Goal: Information Seeking & Learning: Find contact information

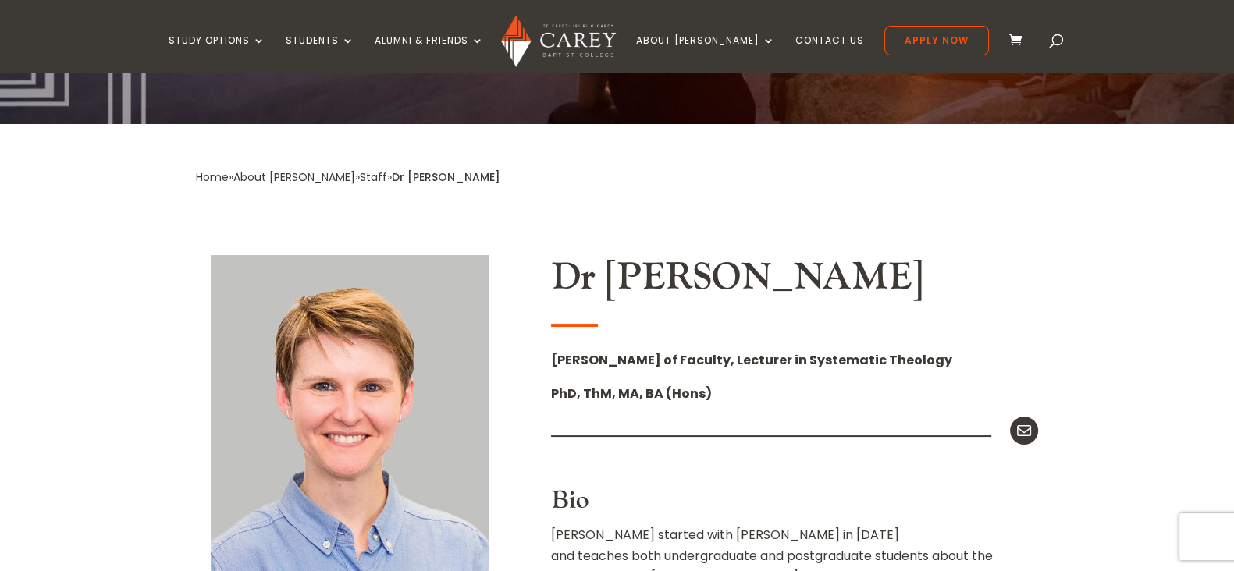
scroll to position [258, 0]
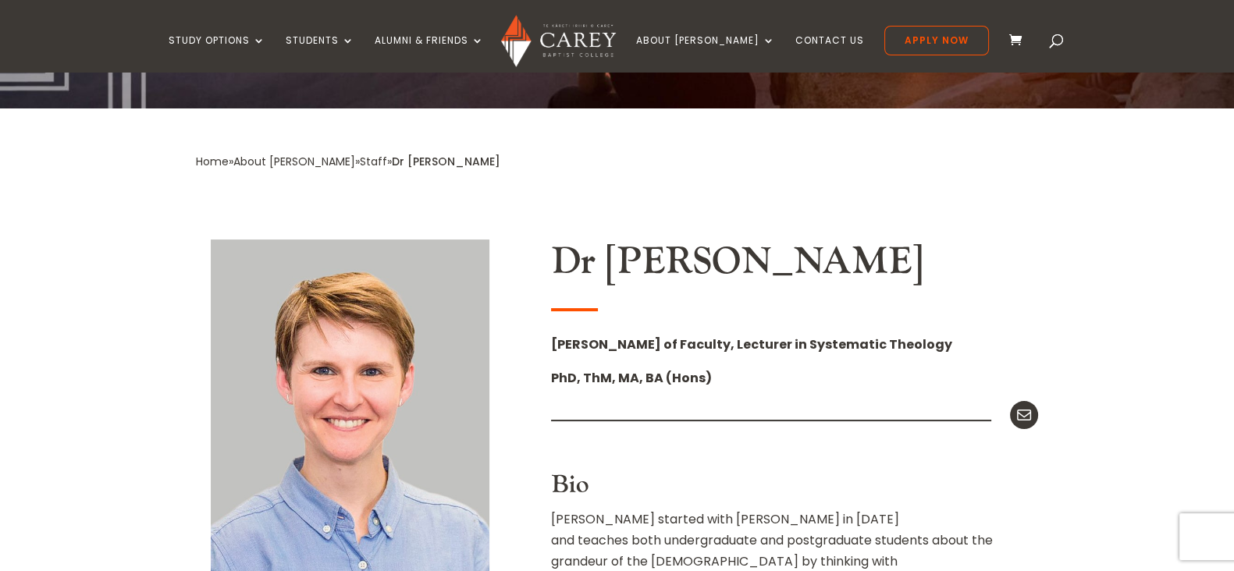
click at [360, 160] on link "Staff" at bounding box center [373, 162] width 27 height 16
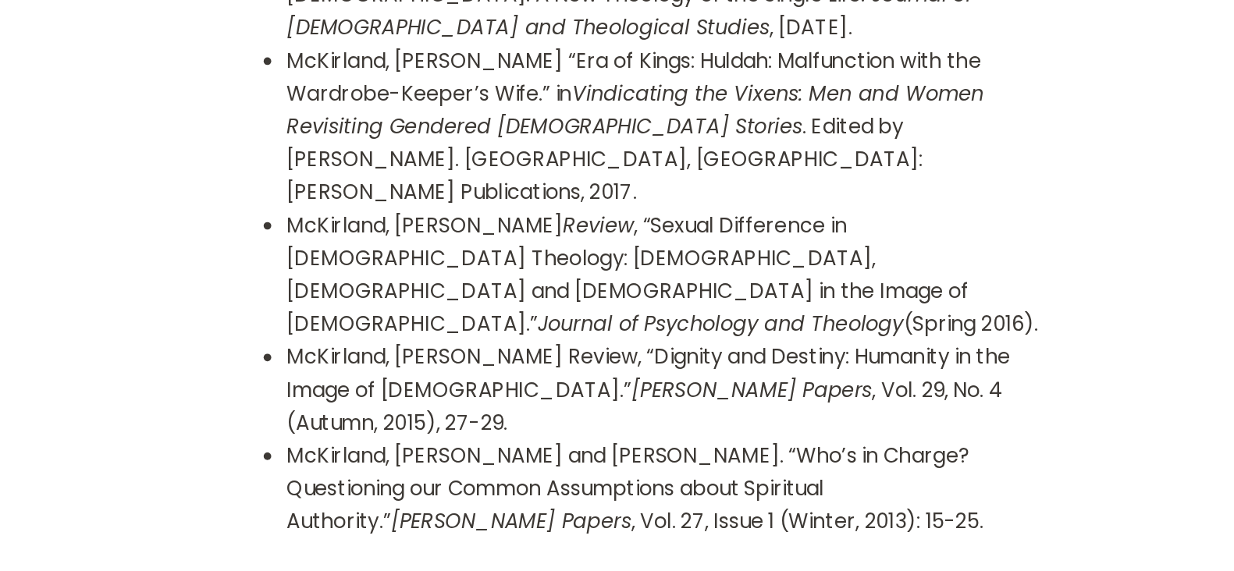
scroll to position [1907, 0]
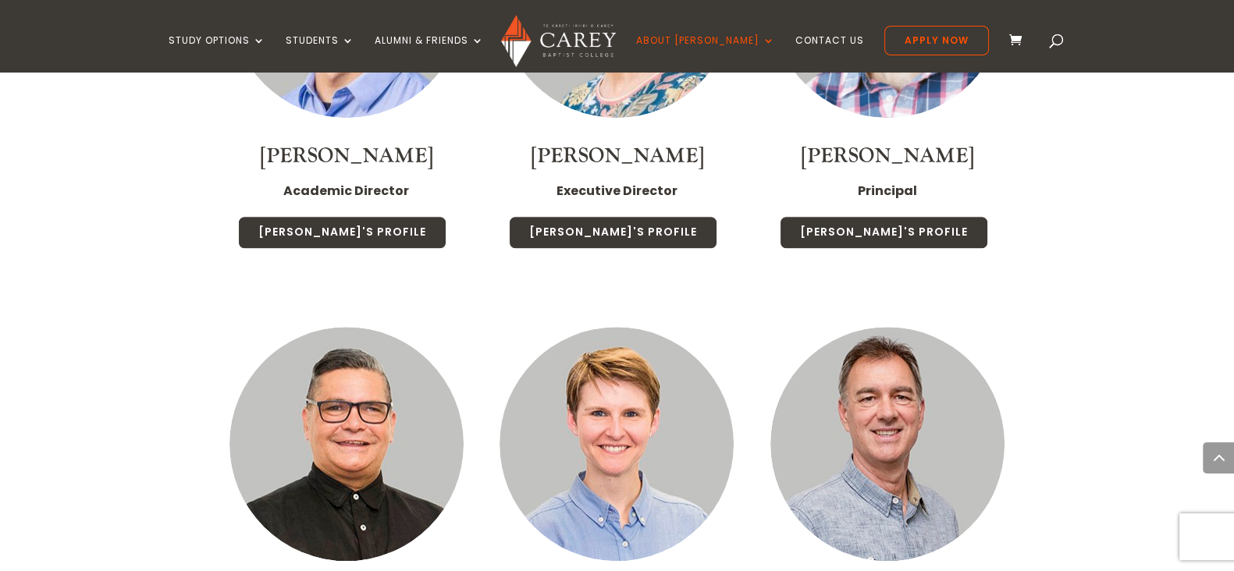
scroll to position [1420, 0]
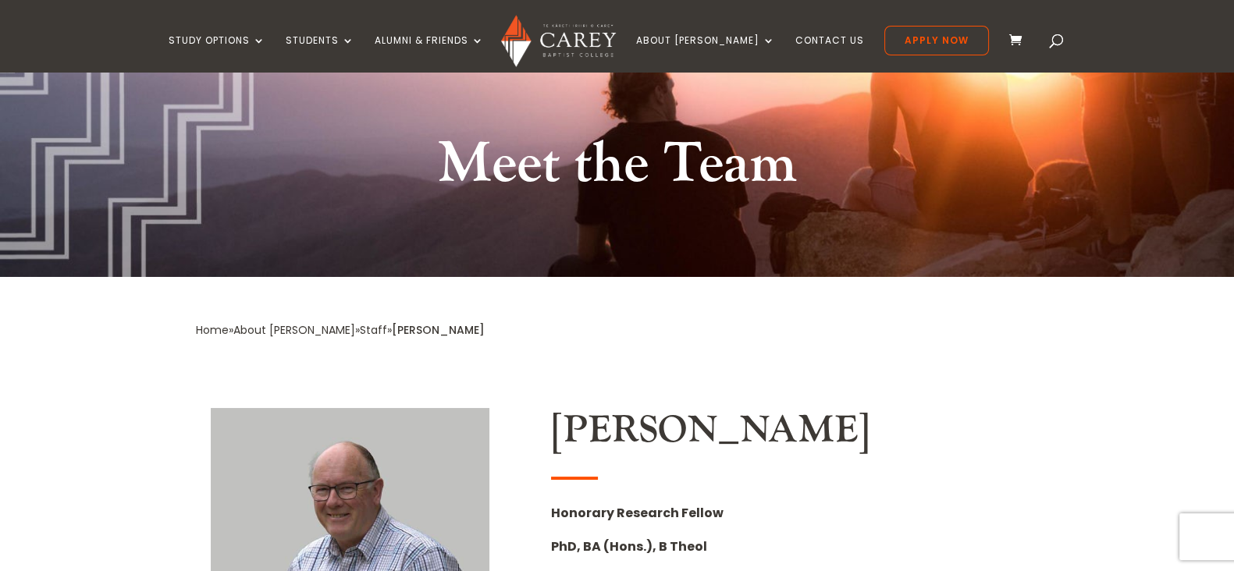
scroll to position [85, 0]
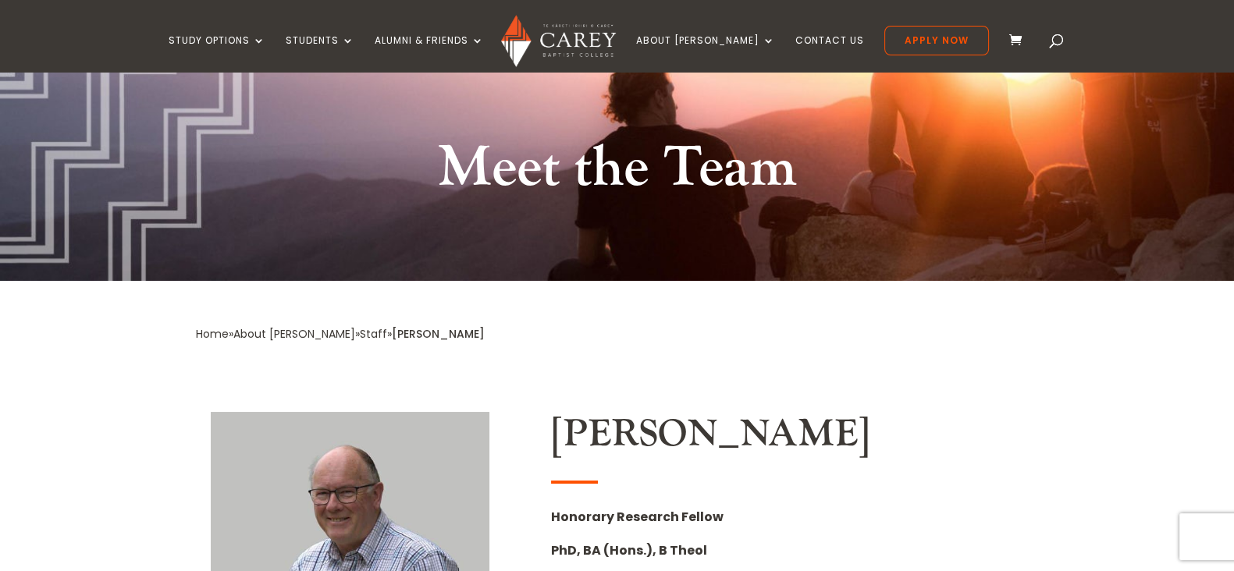
click at [360, 337] on link "Staff" at bounding box center [373, 334] width 27 height 16
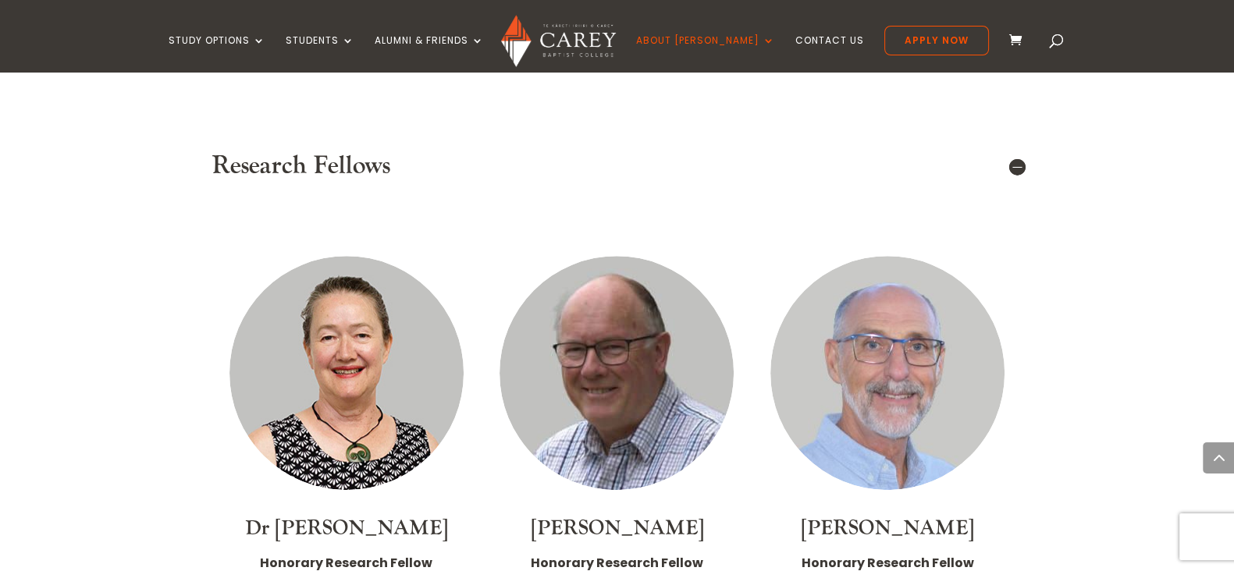
scroll to position [8667, 0]
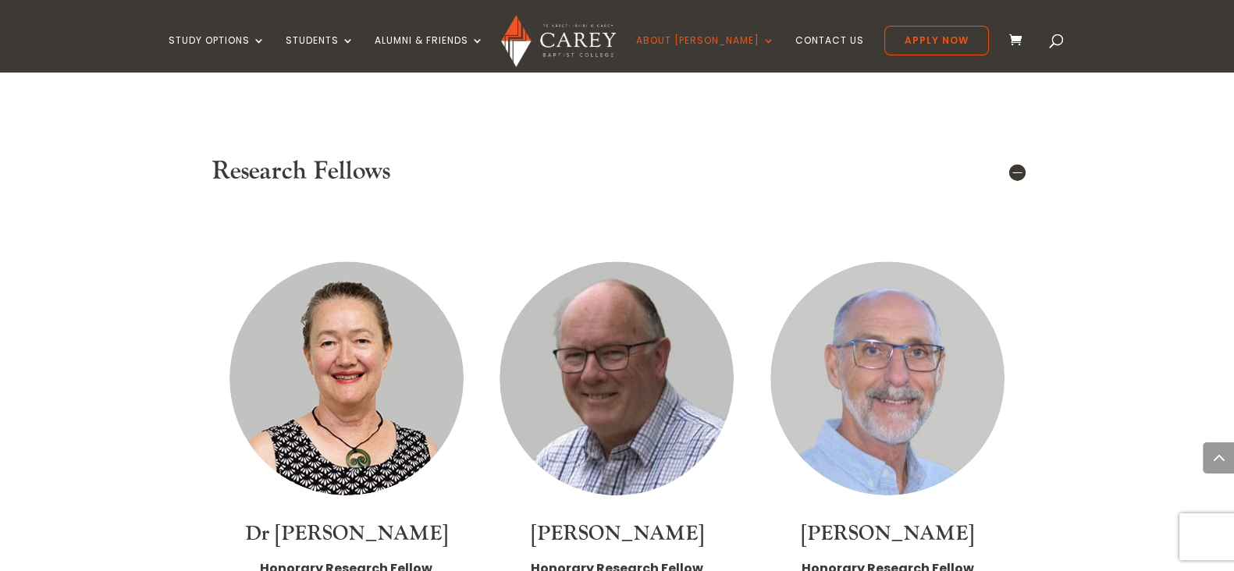
click at [394, 290] on img at bounding box center [347, 379] width 234 height 234
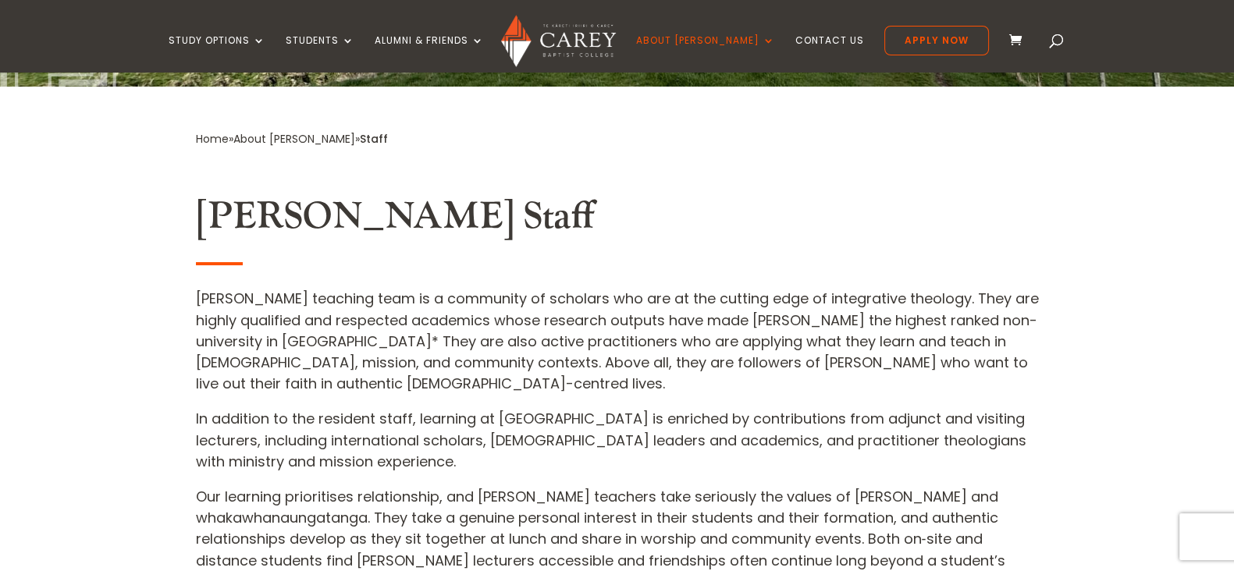
scroll to position [0, 0]
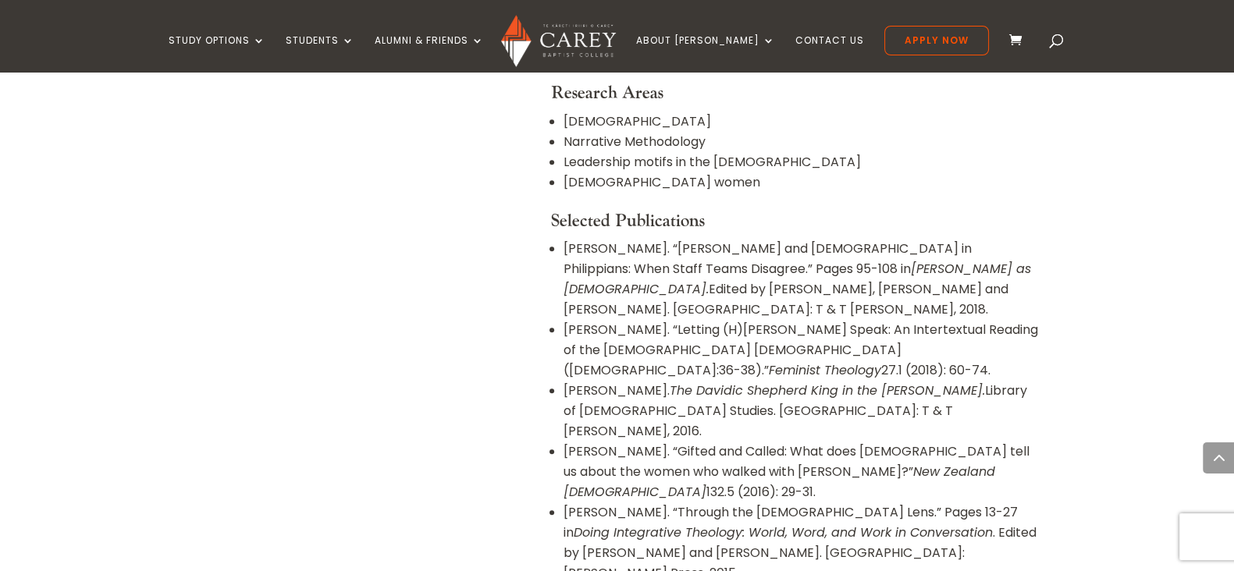
scroll to position [1055, 0]
